Goal: Task Accomplishment & Management: Manage account settings

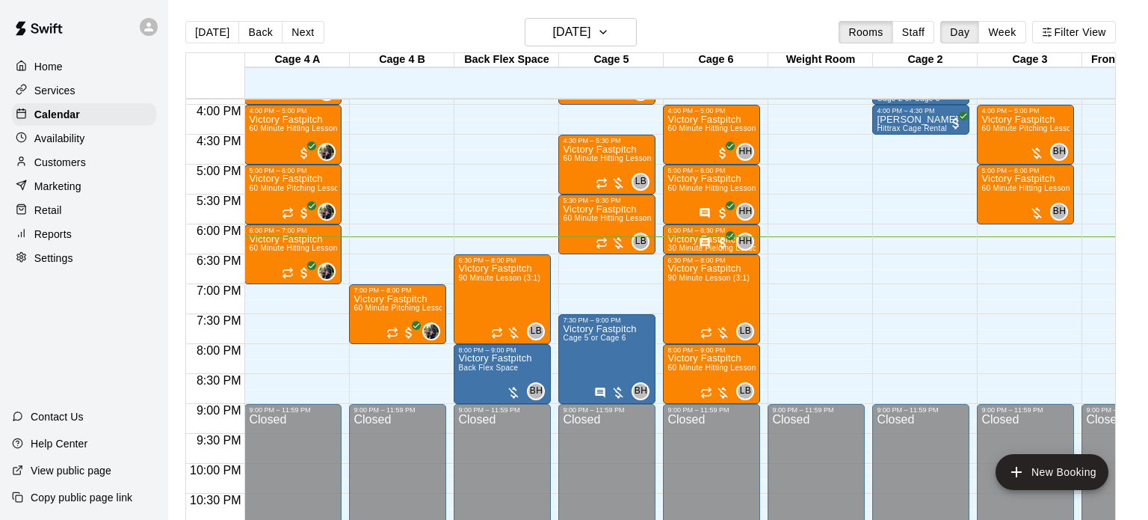
scroll to position [0, 1]
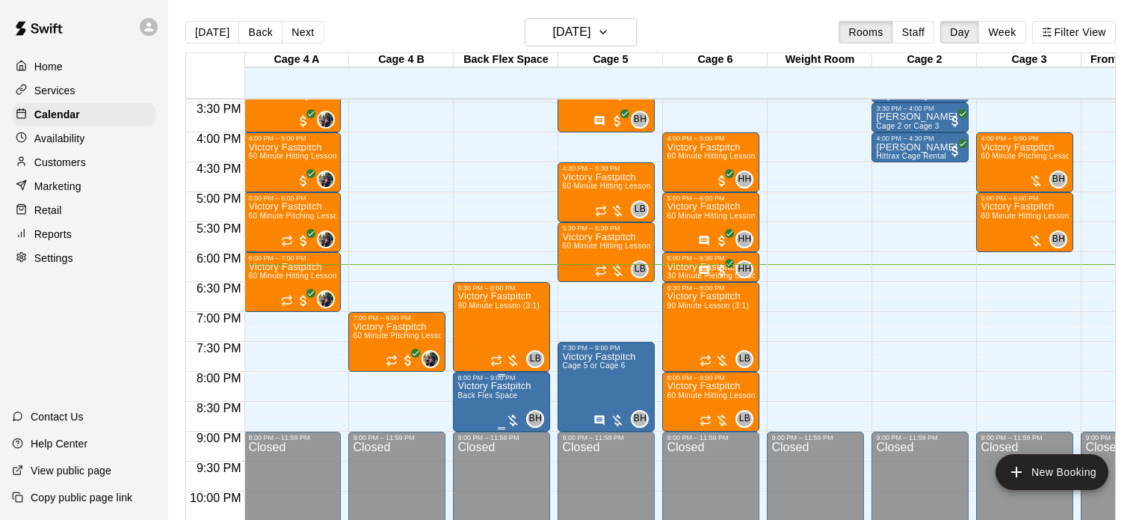
click at [478, 462] on icon "delete" at bounding box center [472, 466] width 18 height 18
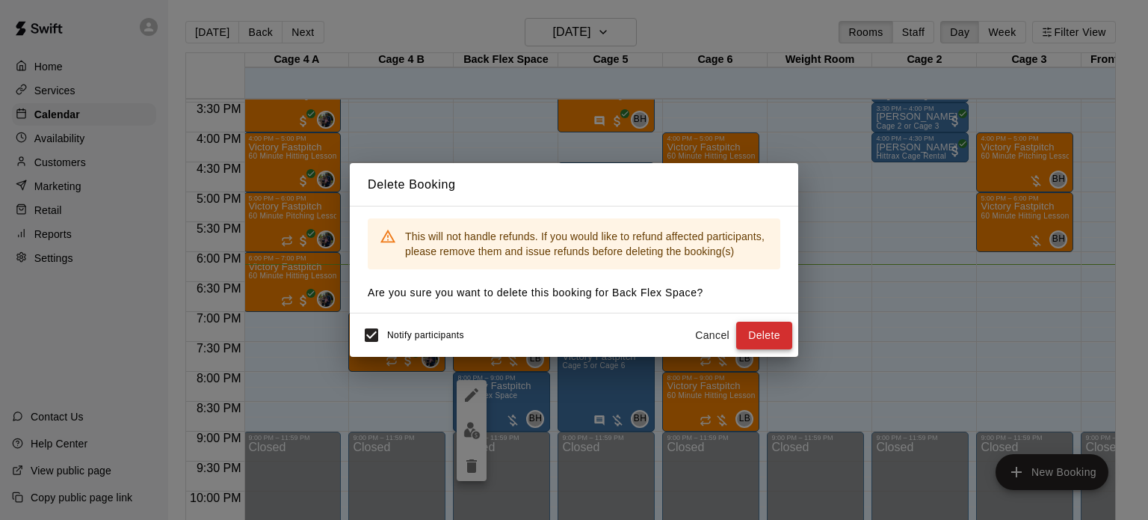
click at [758, 330] on button "Delete" at bounding box center [764, 335] width 56 height 28
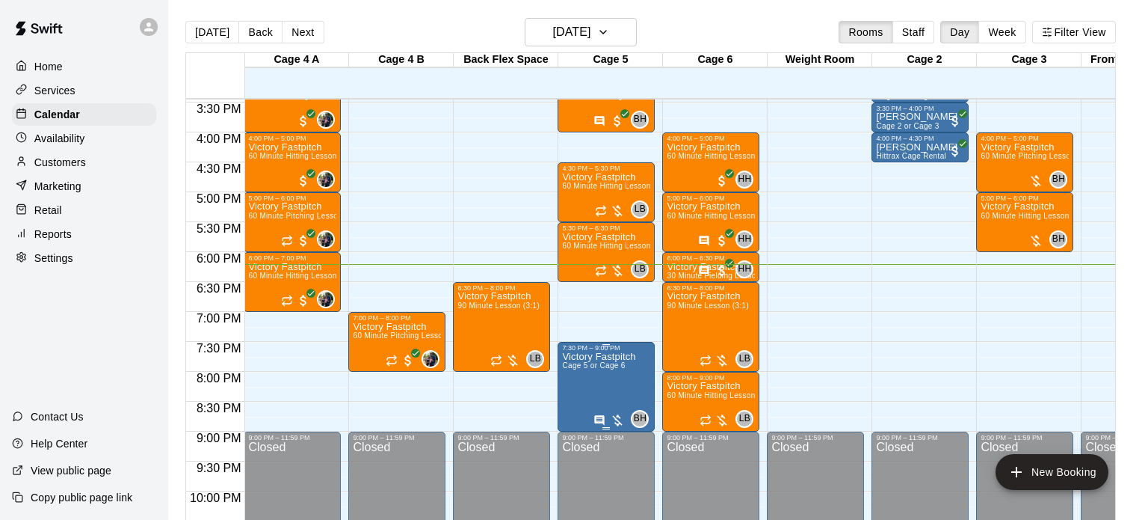
click at [579, 443] on icon "delete" at bounding box center [576, 436] width 18 height 18
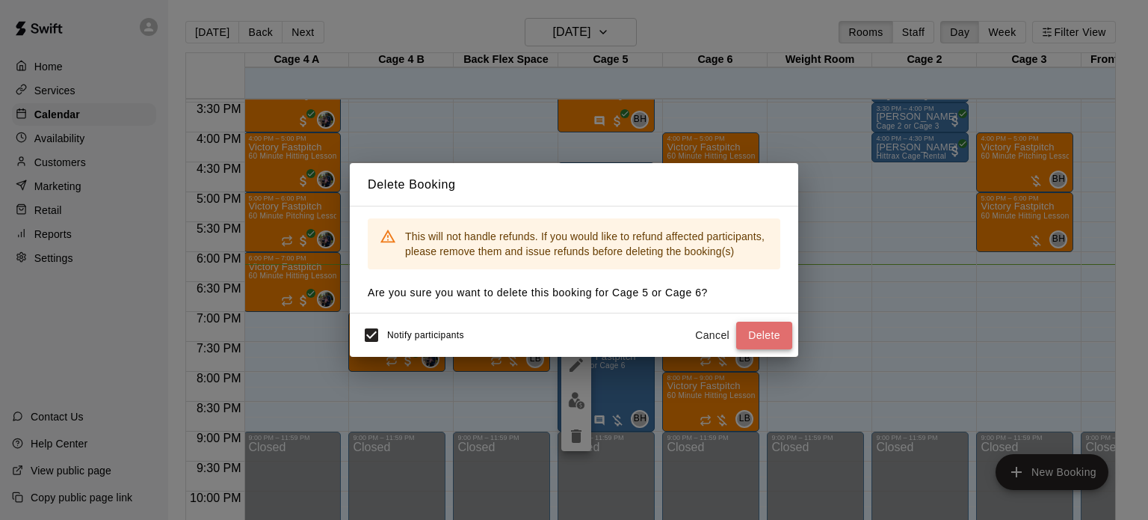
click at [751, 337] on button "Delete" at bounding box center [764, 335] width 56 height 28
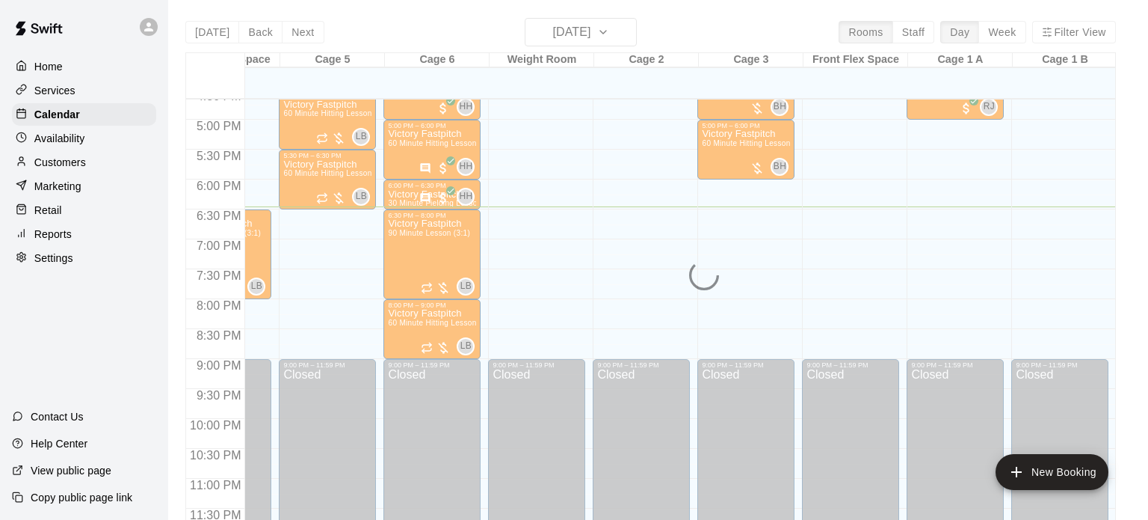
scroll to position [777, 280]
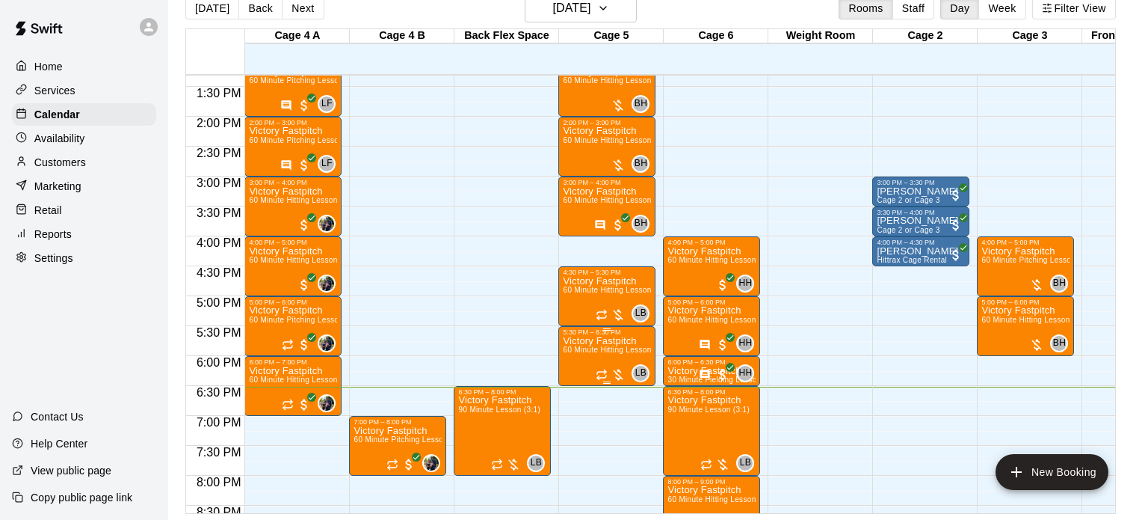
scroll to position [997, 0]
